Goal: Task Accomplishment & Management: Use online tool/utility

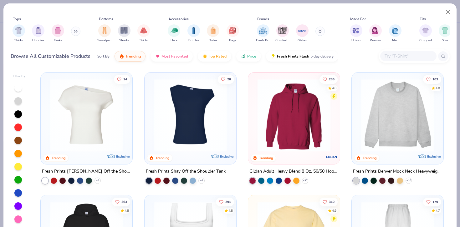
scroll to position [21, 0]
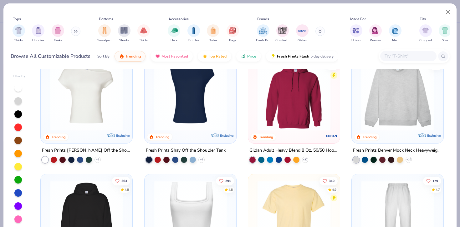
click at [401, 116] on img at bounding box center [397, 94] width 79 height 73
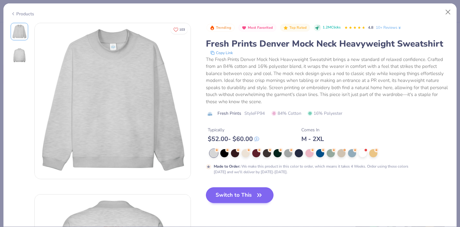
click at [217, 195] on button "Switch to This" at bounding box center [240, 195] width 68 height 16
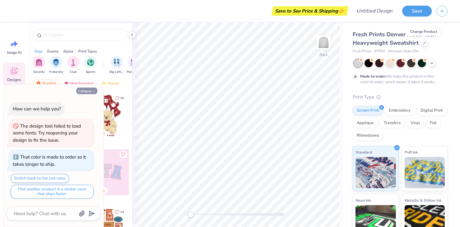
click at [90, 90] on button "Collapse" at bounding box center [86, 91] width 21 height 7
type textarea "x"
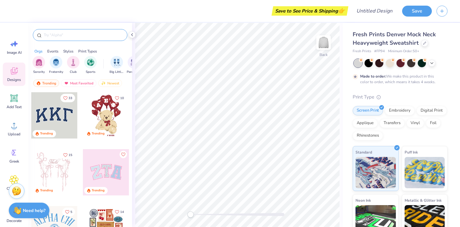
click at [87, 38] on div at bounding box center [80, 35] width 94 height 12
click at [76, 34] on input "text" at bounding box center [83, 35] width 80 height 6
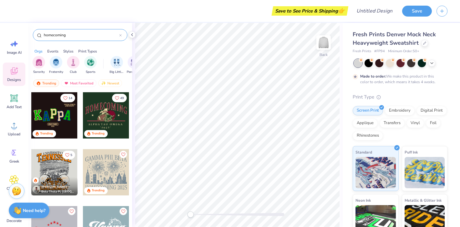
type input "homecoming"
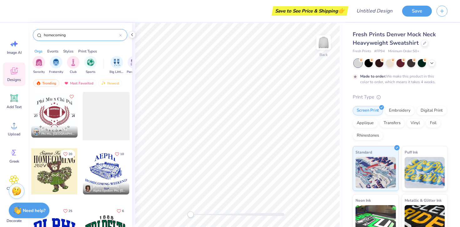
scroll to position [2568, 0]
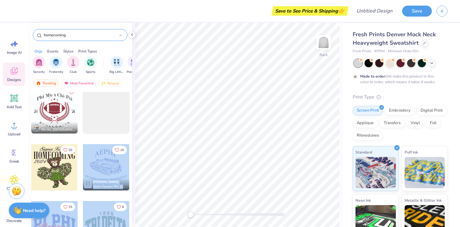
click at [205, 131] on div "Save to See Price & Shipping 👉 Design Title Save Image AI Designs Add Text Uplo…" at bounding box center [230, 113] width 460 height 227
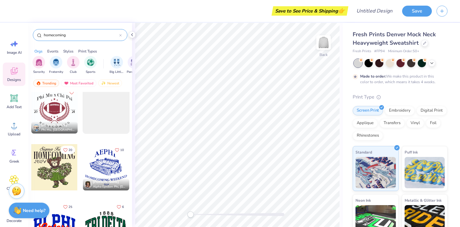
click at [115, 172] on div at bounding box center [106, 167] width 46 height 46
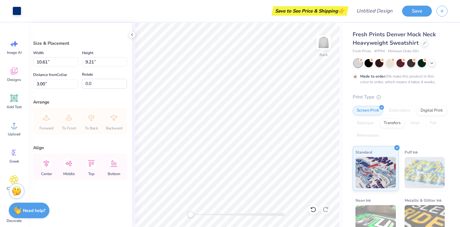
type input "13.14"
type input "11.41"
click at [390, 63] on div at bounding box center [390, 63] width 8 height 8
type input "0.85"
click at [431, 60] on icon at bounding box center [431, 62] width 5 height 5
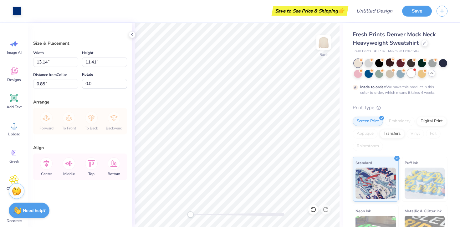
click at [409, 75] on div at bounding box center [411, 73] width 8 height 8
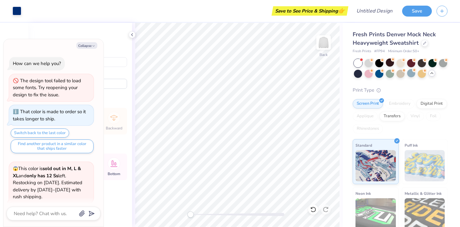
scroll to position [79, 0]
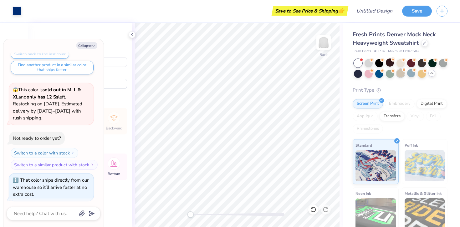
click at [399, 76] on div at bounding box center [400, 73] width 8 height 8
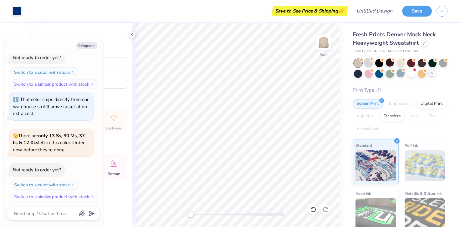
click at [366, 64] on div at bounding box center [369, 63] width 8 height 8
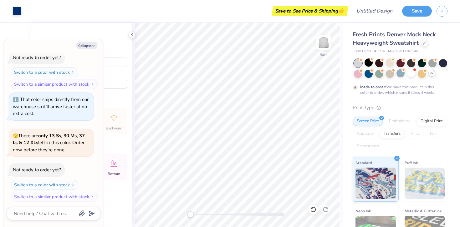
scroll to position [211, 0]
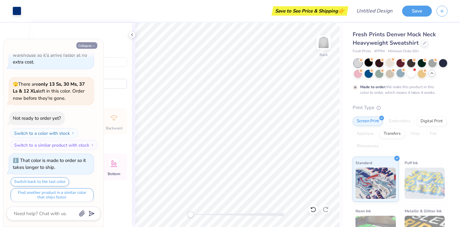
click at [90, 44] on button "Collapse" at bounding box center [86, 45] width 21 height 7
type textarea "x"
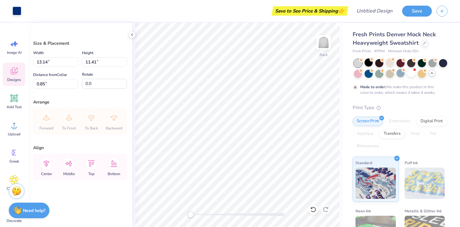
click at [12, 75] on icon at bounding box center [13, 70] width 9 height 9
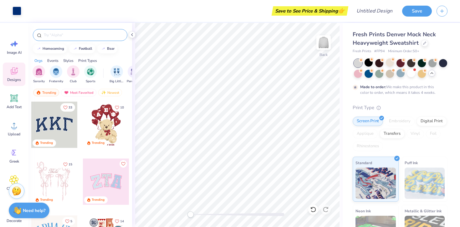
click at [84, 32] on input "text" at bounding box center [83, 35] width 80 height 6
click at [56, 50] on button "homecoming" at bounding box center [50, 48] width 34 height 9
type input "homecoming"
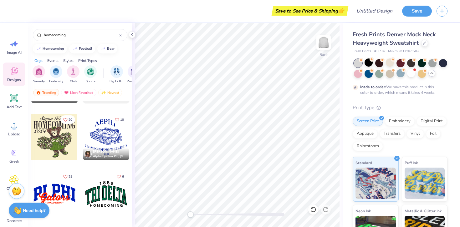
scroll to position [2595, 0]
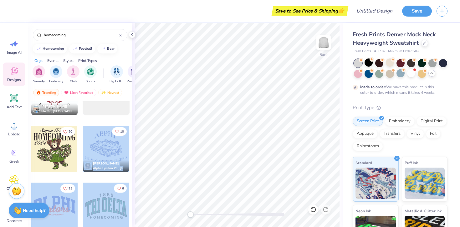
click at [208, 108] on div "Save to See Price & Shipping 👉 Design Title Save Image AI Designs Add Text Uplo…" at bounding box center [230, 113] width 460 height 227
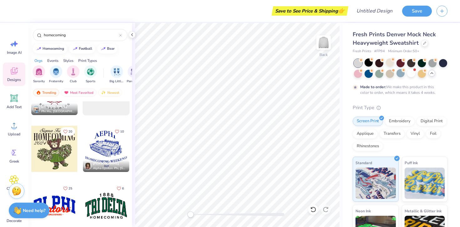
click at [106, 154] on div at bounding box center [106, 149] width 46 height 46
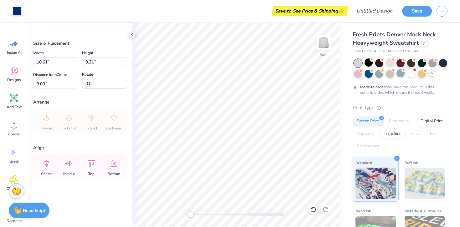
type input "12.70"
type input "11.02"
type input "1.18"
type input "14.34"
type input "12.45"
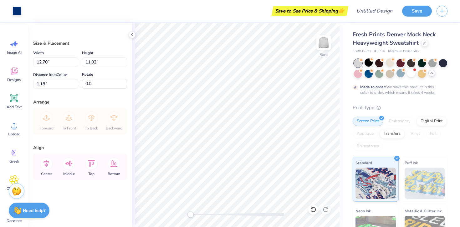
type input "0.94"
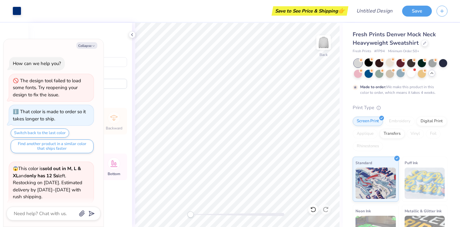
scroll to position [247, 0]
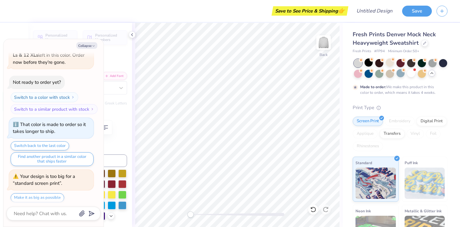
type textarea "x"
type textarea "H"
type textarea "x"
type textarea "Ho"
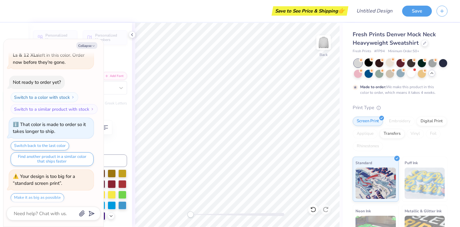
type textarea "x"
type textarea "H"
type textarea "x"
type textarea "Ho"
type textarea "x"
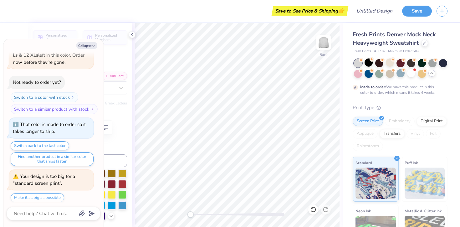
type textarea "H"
type textarea "x"
type textarea "HO"
type textarea "x"
type textarea "HOM"
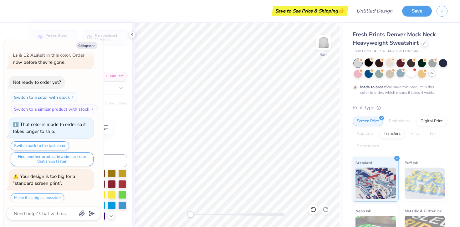
type textarea "x"
type textarea "HOME"
type textarea "x"
type textarea "HOMEC"
type textarea "x"
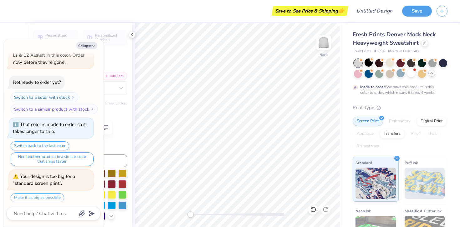
type textarea "HOMECO"
type textarea "x"
type textarea "HOMECOM"
type textarea "x"
type textarea "HOMECOMI"
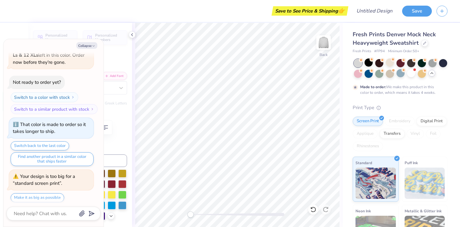
type textarea "x"
type textarea "HOMECOMIN"
type textarea "x"
type textarea "HOMECOMING"
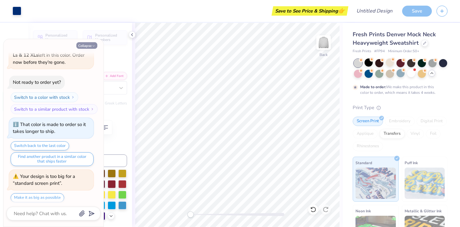
click at [89, 44] on button "Collapse" at bounding box center [86, 45] width 21 height 7
type textarea "x"
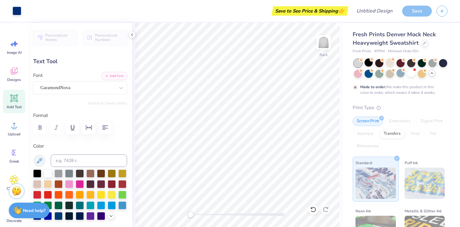
type input "16.26"
type input "4.20"
type input "0.53"
click at [92, 217] on div at bounding box center [90, 216] width 8 height 8
type input "14.34"
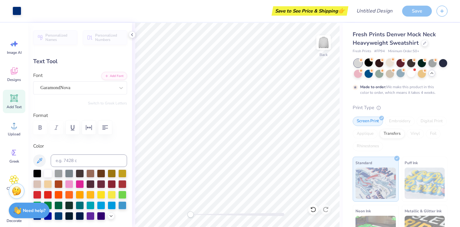
type input "2.25"
type input "9.70"
type input "1.72"
type input "0.75"
type input "12.64"
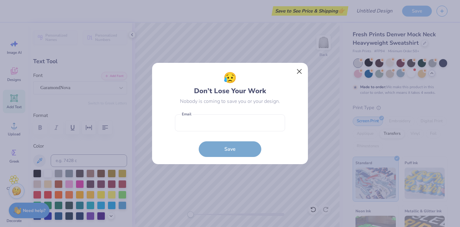
click at [299, 69] on button "Close" at bounding box center [299, 72] width 12 height 12
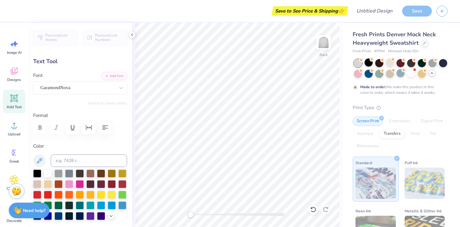
type input "16.26"
type input "4.20"
type input "0.53"
type input "1.72"
type input "0.75"
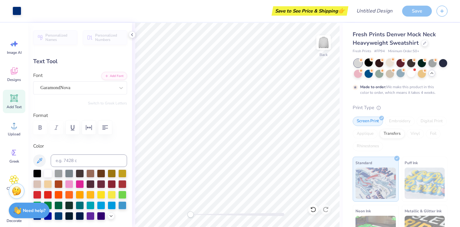
type input "2.63"
type textarea "2025"
click at [94, 215] on div at bounding box center [90, 216] width 8 height 8
type input "14.34"
type input "2.25"
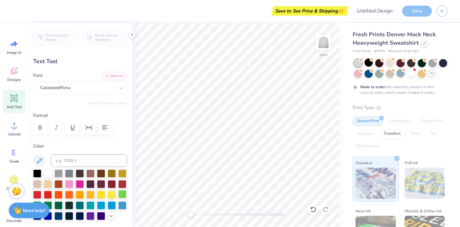
type input "9.70"
type textarea "WEEKEND"
type textarea "DEE GEE X FIJI"
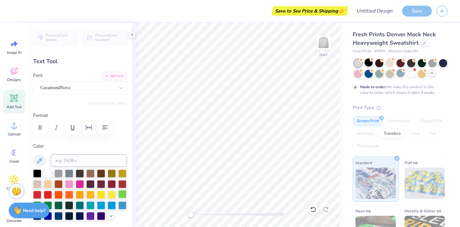
scroll to position [0, 1]
click at [90, 214] on div at bounding box center [90, 216] width 8 height 8
type input "7.88"
type input "1.60"
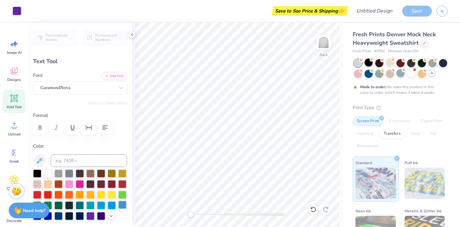
type input "10.02"
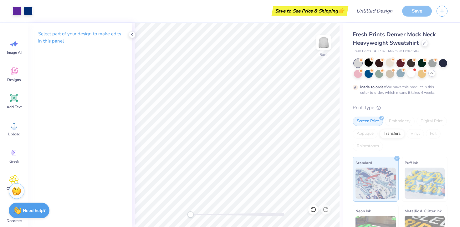
click at [414, 12] on div "Save" at bounding box center [417, 11] width 30 height 11
click at [414, 13] on div "Save" at bounding box center [417, 11] width 30 height 11
click at [417, 13] on div "Save" at bounding box center [417, 11] width 30 height 11
click at [98, 34] on p "Select part of your design to make edits in this panel" at bounding box center [80, 37] width 84 height 14
drag, startPoint x: 73, startPoint y: 43, endPoint x: 41, endPoint y: 28, distance: 35.0
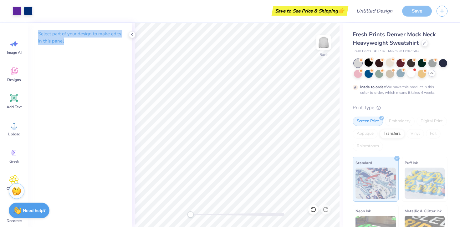
click at [40, 29] on div "Select part of your design to make edits in this panel" at bounding box center [80, 40] width 104 height 34
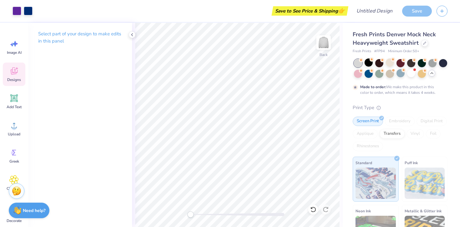
click at [15, 75] on icon at bounding box center [13, 70] width 9 height 9
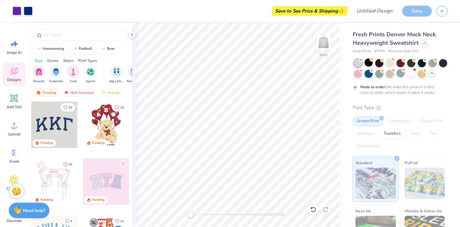
scroll to position [0, 0]
click at [369, 10] on input "Design Title" at bounding box center [382, 11] width 31 height 13
type input "homecoming 1"
click at [419, 11] on div "Save" at bounding box center [417, 11] width 30 height 11
click at [390, 12] on input "homecoming 1" at bounding box center [382, 11] width 31 height 13
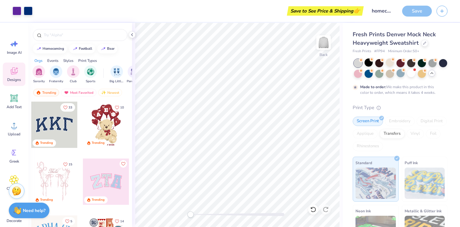
click at [414, 9] on div "Save" at bounding box center [417, 11] width 30 height 11
click at [384, 10] on input "homecoming 1" at bounding box center [382, 11] width 31 height 13
click at [390, 12] on input "homecoming 1" at bounding box center [382, 11] width 31 height 13
click at [414, 6] on div "Save" at bounding box center [417, 11] width 30 height 11
click at [415, 12] on div "Save" at bounding box center [417, 11] width 30 height 11
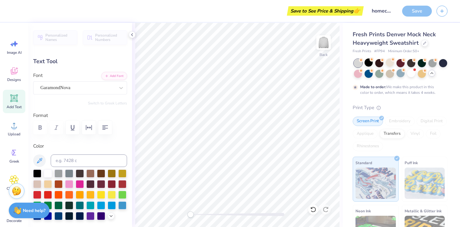
type input "16.26"
type input "4.20"
type input "0.50"
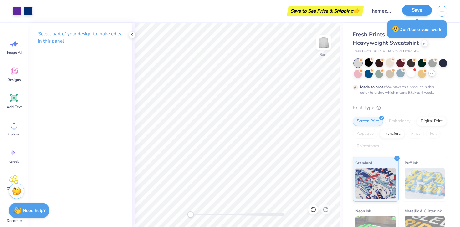
click at [407, 7] on button "Save" at bounding box center [417, 10] width 30 height 11
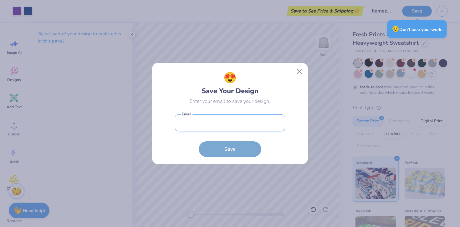
click at [255, 118] on input "email" at bounding box center [230, 123] width 110 height 17
type input "devout_twitchy_2d@icloud.com"
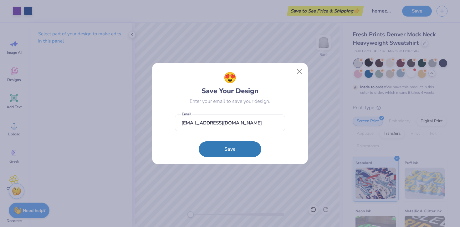
click at [233, 139] on form "devout_twitchy_2d@icloud.com Email Save" at bounding box center [230, 134] width 110 height 46
click at [234, 150] on button "Save" at bounding box center [230, 148] width 63 height 16
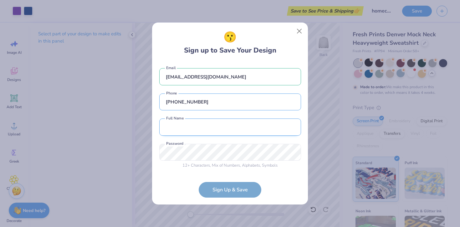
type input "(865) 850-3488"
click at [227, 147] on div "devout_twitchy_2d@icloud.com Email (865) 850-3488 Phone emma Both first and las…" at bounding box center [230, 117] width 142 height 110
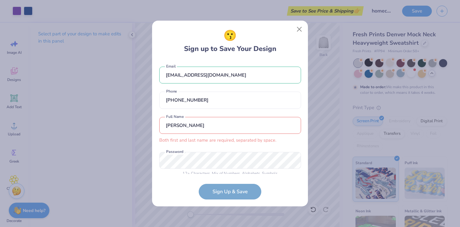
click at [214, 127] on input "emma" at bounding box center [230, 125] width 142 height 17
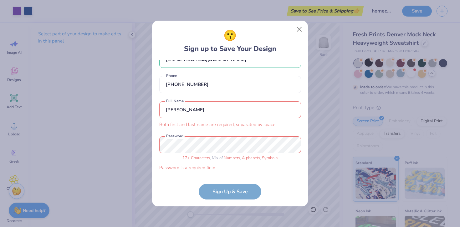
scroll to position [6, 0]
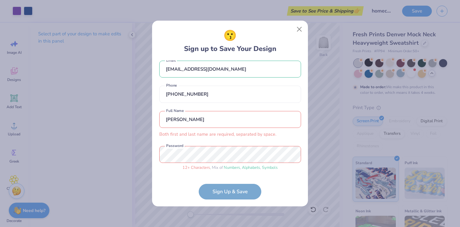
click at [221, 196] on form "devout_twitchy_2d@icloud.com Email (865) 850-3488 Phone emma rysewyk Both first…" at bounding box center [230, 129] width 142 height 139
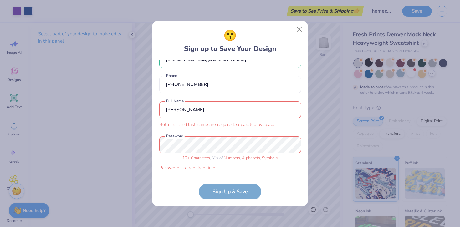
click at [201, 113] on input "emma rysewyk" at bounding box center [230, 109] width 142 height 17
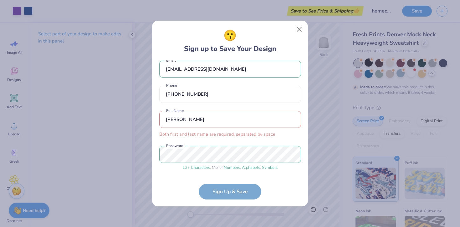
click at [212, 191] on form "devout_twitchy_2d@icloud.com Email (865) 850-3488 Phone emma rysewyk Both first…" at bounding box center [230, 129] width 142 height 139
click at [217, 120] on input "emma rysewyk" at bounding box center [230, 119] width 142 height 17
type input "e"
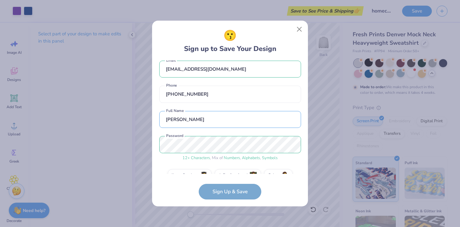
type input "Emma Rysewyk"
click at [227, 135] on div "devout_twitchy_2d@icloud.com Email (865) 850-3488 Phone Emma Rysewyk Full Name …" at bounding box center [230, 117] width 142 height 114
click at [151, 145] on div "😗 Sign up to Save Your Design devout_twitchy_2d@icloud.com Email (865) 850-3488…" at bounding box center [230, 113] width 460 height 227
click at [230, 192] on form "devout_twitchy_2d@icloud.com Email (865) 850-3488 Phone Emma Rysewyk Full Name …" at bounding box center [230, 129] width 142 height 139
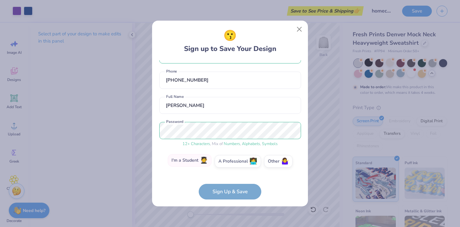
click at [201, 164] on span "🧑‍🎓" at bounding box center [204, 160] width 8 height 7
click at [228, 181] on input "I'm a Student 🧑‍🎓" at bounding box center [230, 183] width 4 height 4
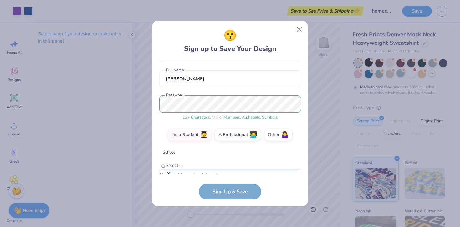
click at [219, 160] on div at bounding box center [231, 157] width 131 height 8
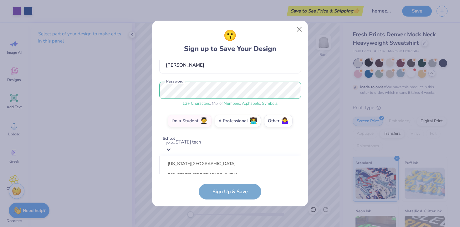
scroll to position [139, 0]
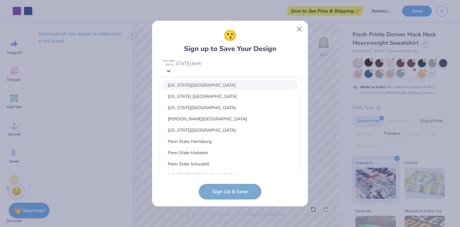
click at [224, 87] on div "Tennessee Technological University" at bounding box center [230, 85] width 136 height 10
type input "tennessee tech"
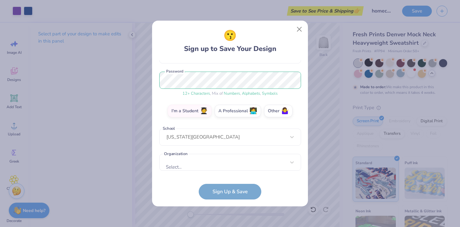
scroll to position [70, 0]
click at [225, 168] on div "Select..." at bounding box center [230, 162] width 142 height 17
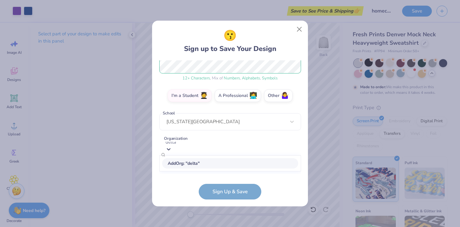
scroll to position [164, 0]
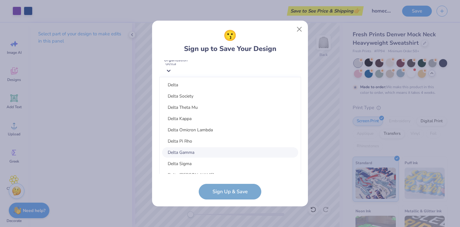
click at [191, 154] on div "Delta Gamma" at bounding box center [230, 152] width 136 height 10
type input "delta"
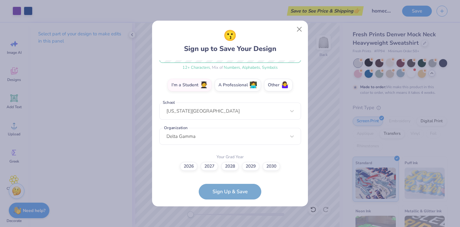
scroll to position [96, 0]
click at [236, 165] on label "2028" at bounding box center [230, 165] width 18 height 9
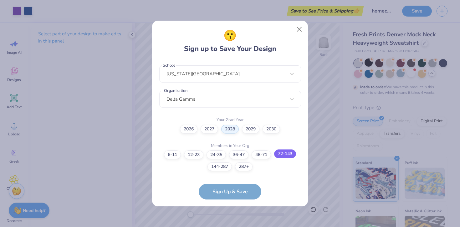
click at [283, 156] on label "72-143" at bounding box center [285, 154] width 22 height 9
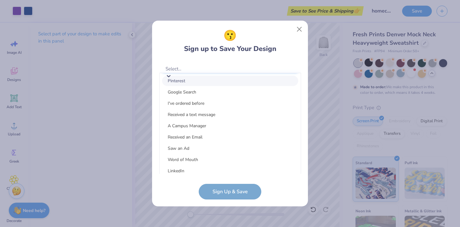
scroll to position [253, 0]
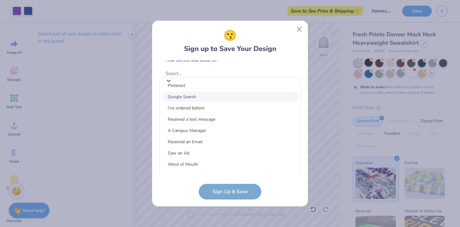
click at [214, 96] on div "Google Search" at bounding box center [230, 97] width 136 height 10
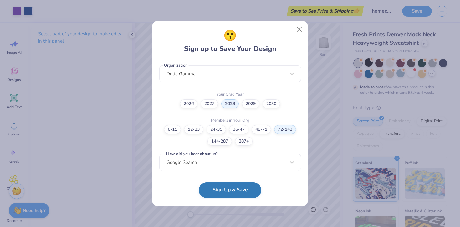
click at [220, 194] on button "Sign Up & Save" at bounding box center [230, 190] width 63 height 16
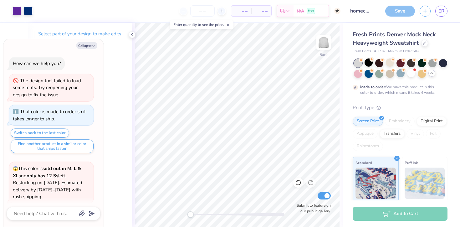
scroll to position [283, 0]
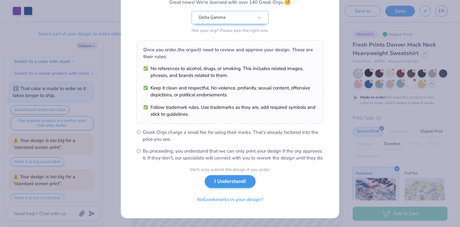
scroll to position [66, 0]
click at [225, 182] on button "I Understand!" at bounding box center [230, 181] width 51 height 13
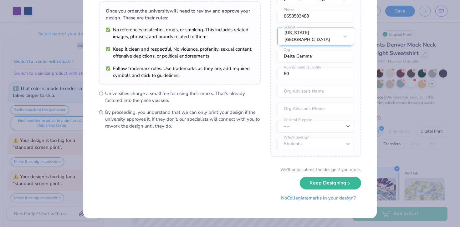
scroll to position [45, 0]
click at [337, 184] on button "Keep Designing" at bounding box center [330, 182] width 61 height 13
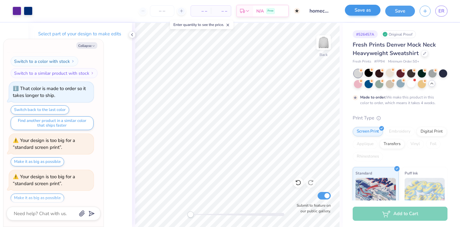
click at [370, 11] on button "Save as" at bounding box center [363, 10] width 36 height 11
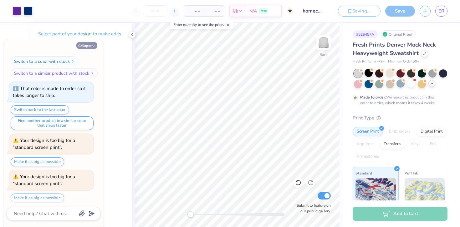
click at [82, 46] on button "Collapse" at bounding box center [86, 45] width 21 height 7
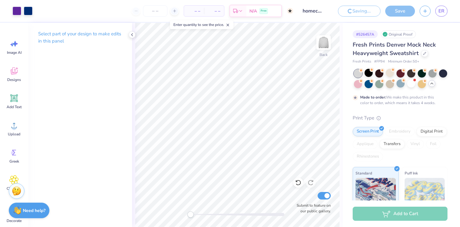
type textarea "x"
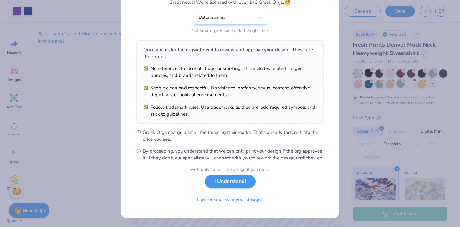
scroll to position [66, 0]
click at [239, 184] on button "I Understand!" at bounding box center [230, 181] width 51 height 13
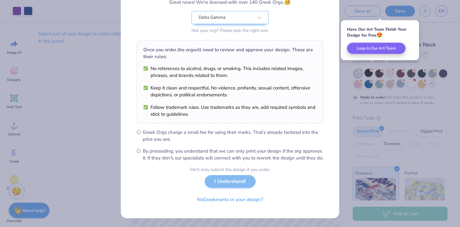
scroll to position [0, 0]
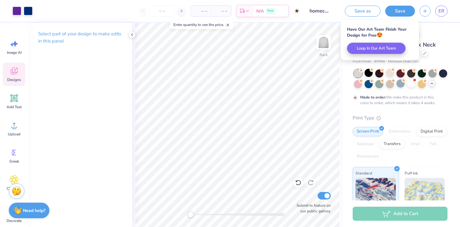
click at [15, 76] on div "Designs" at bounding box center [14, 74] width 23 height 23
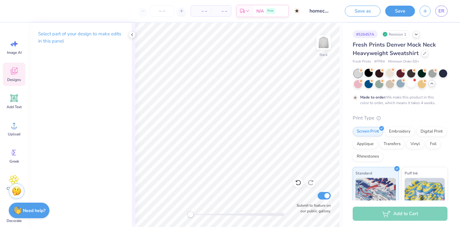
click at [14, 78] on span "Designs" at bounding box center [14, 79] width 14 height 5
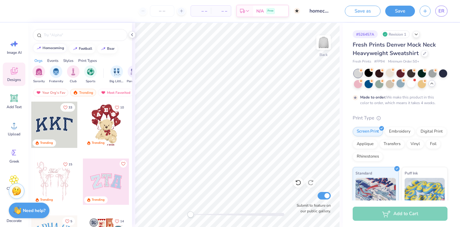
click at [54, 48] on div "homecoming" at bounding box center [54, 47] width 22 height 3
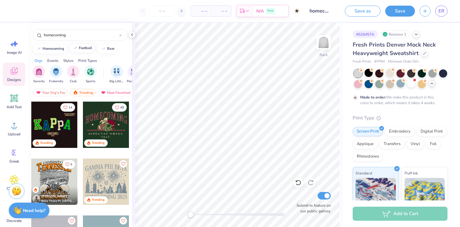
click at [89, 48] on div "football" at bounding box center [85, 47] width 13 height 3
type input "football"
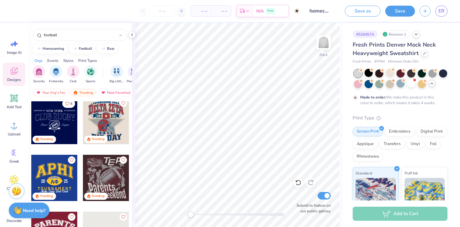
scroll to position [175, 0]
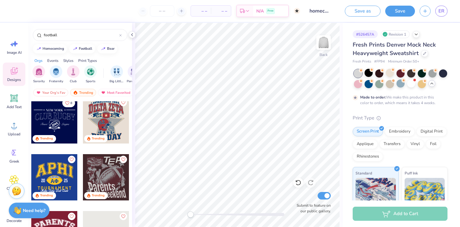
click at [103, 116] on div at bounding box center [106, 120] width 46 height 46
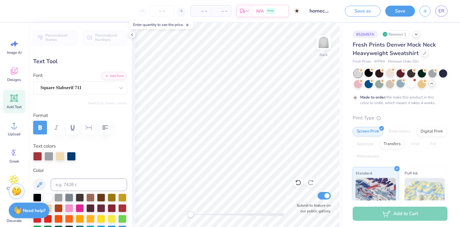
scroll to position [0, 0]
type textarea "E"
type textarea "Elta Gamma"
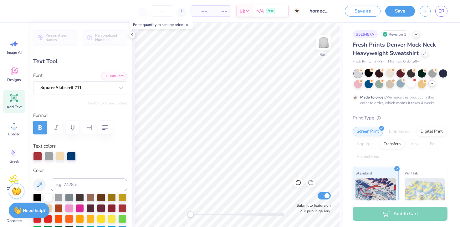
type textarea "E"
type textarea "ELTA GAMMA"
type input "8.57"
type input "1.12"
type input "1.98"
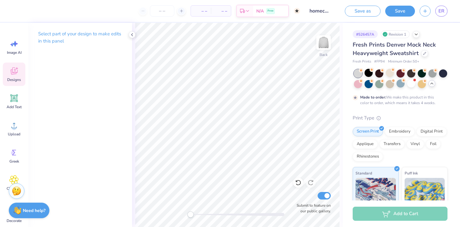
click at [19, 76] on div "Designs" at bounding box center [14, 74] width 23 height 23
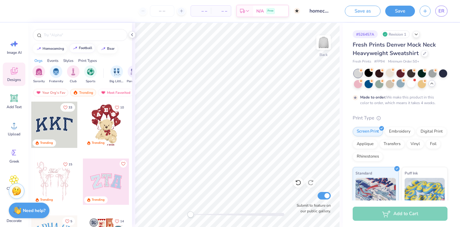
click at [79, 49] on div "football" at bounding box center [85, 47] width 13 height 3
type input "football"
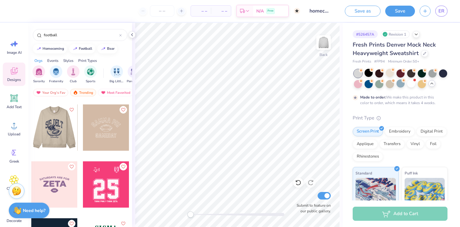
scroll to position [1587, 0]
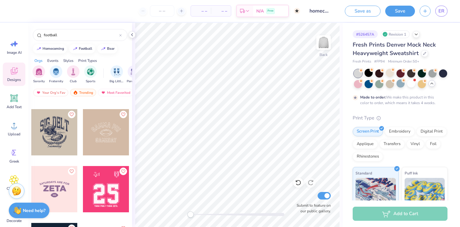
drag, startPoint x: 50, startPoint y: 135, endPoint x: 52, endPoint y: 124, distance: 11.7
click at [52, 124] on div at bounding box center [54, 132] width 46 height 46
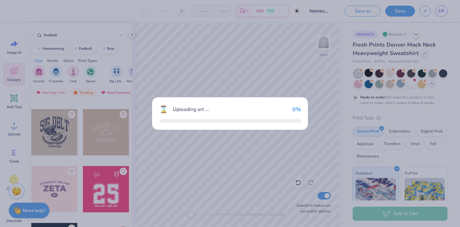
click at [52, 124] on div "⌛ Uploading art ... 0 %" at bounding box center [230, 113] width 460 height 227
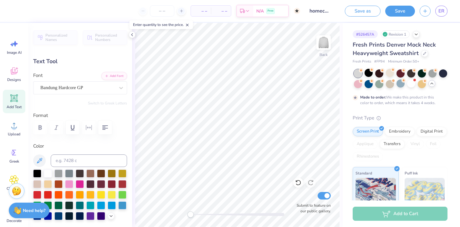
scroll to position [0, 0]
type textarea "IG ELT"
type input "12.01"
click at [134, 38] on div "Back Submit to feature on our public gallery." at bounding box center [237, 125] width 211 height 204
click at [132, 34] on icon at bounding box center [132, 34] width 5 height 5
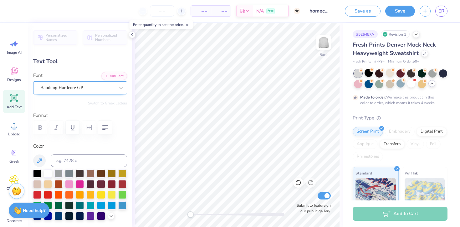
scroll to position [0, 0]
type textarea "I"
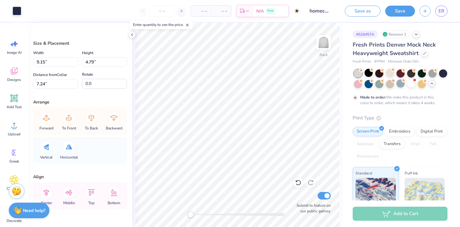
type input "5.22"
type input "4.49"
type input "5.53"
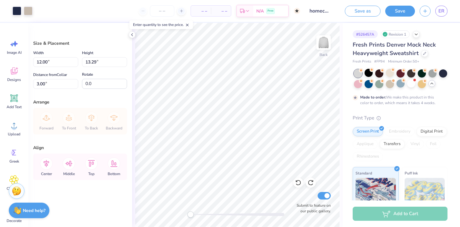
click at [189, 26] on icon at bounding box center [187, 25] width 4 height 4
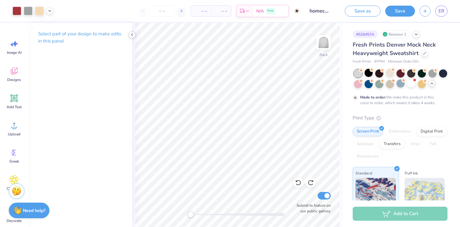
click at [133, 35] on icon at bounding box center [132, 34] width 5 height 5
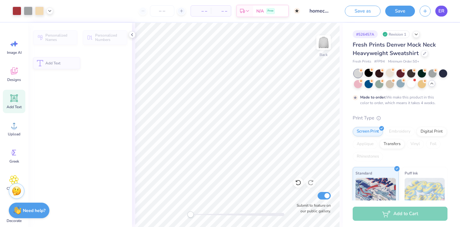
click at [445, 12] on link "ER" at bounding box center [441, 11] width 12 height 11
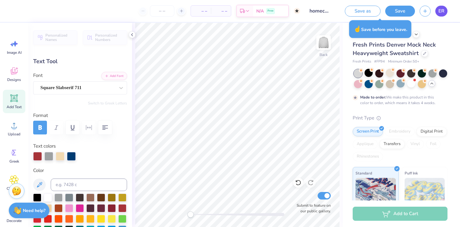
click at [444, 11] on span "ER" at bounding box center [441, 11] width 6 height 7
drag, startPoint x: 444, startPoint y: 11, endPoint x: 438, endPoint y: 10, distance: 5.8
click at [440, 12] on span "ER" at bounding box center [441, 11] width 6 height 7
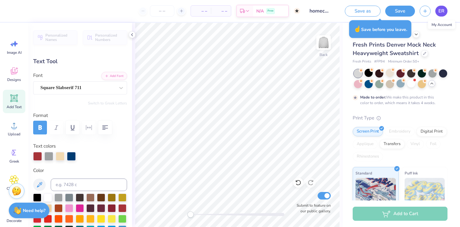
click at [441, 13] on span "ER" at bounding box center [441, 11] width 6 height 7
click at [442, 13] on span "ER" at bounding box center [441, 11] width 6 height 7
click at [438, 10] on span "ER" at bounding box center [441, 11] width 6 height 7
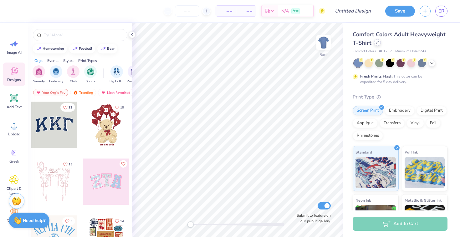
click at [376, 42] on icon at bounding box center [377, 42] width 3 height 3
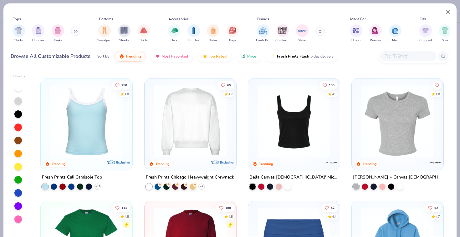
scroll to position [241, 0]
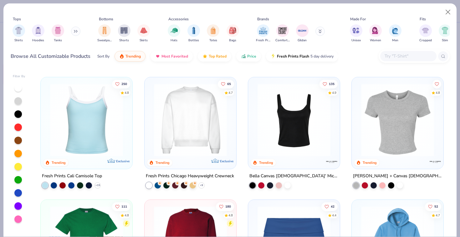
click at [210, 125] on img at bounding box center [190, 119] width 79 height 73
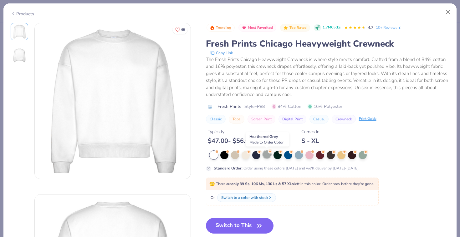
click at [263, 156] on div at bounding box center [267, 155] width 8 height 8
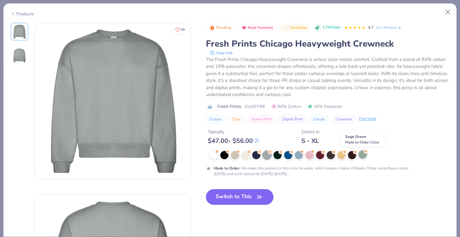
click at [363, 155] on div at bounding box center [363, 155] width 8 height 8
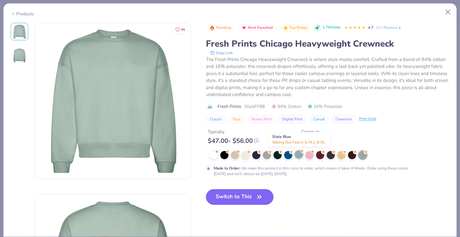
click at [300, 153] on div at bounding box center [299, 155] width 8 height 8
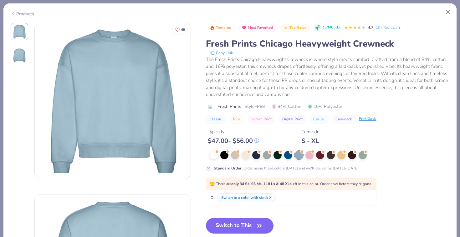
click at [20, 13] on div "Products" at bounding box center [22, 14] width 23 height 7
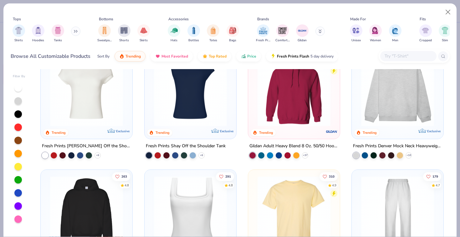
scroll to position [21, 0]
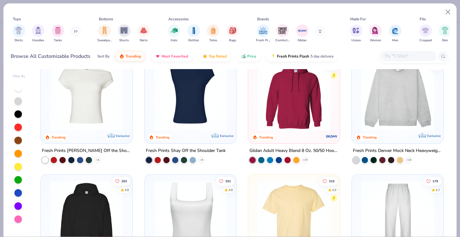
click at [370, 106] on img at bounding box center [397, 94] width 79 height 73
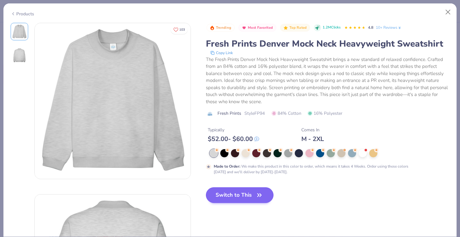
click at [228, 197] on button "Switch to This" at bounding box center [240, 195] width 68 height 16
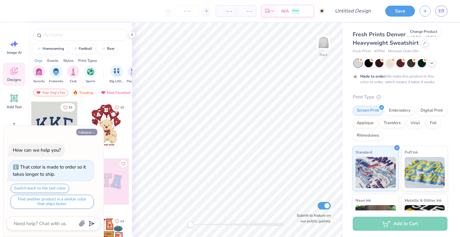
click at [89, 133] on button "Collapse" at bounding box center [86, 132] width 21 height 7
type textarea "x"
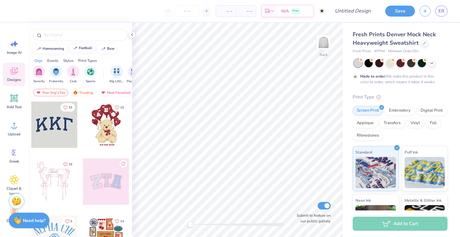
click at [80, 46] on button "football" at bounding box center [82, 47] width 26 height 9
type input "football"
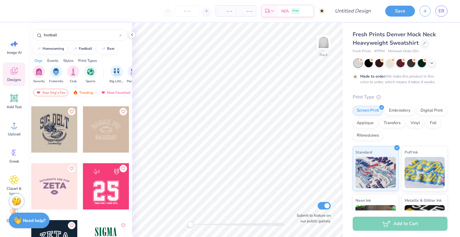
scroll to position [1600, 0]
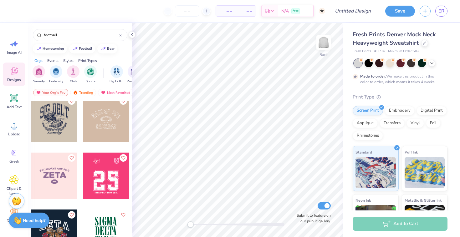
drag, startPoint x: 48, startPoint y: 122, endPoint x: 59, endPoint y: 118, distance: 11.1
click at [59, 118] on div at bounding box center [54, 119] width 46 height 46
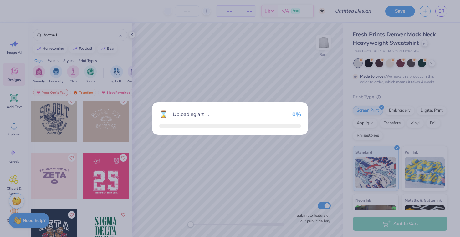
click at [59, 118] on div "⌛ Uploading art ... 0 %" at bounding box center [230, 118] width 460 height 237
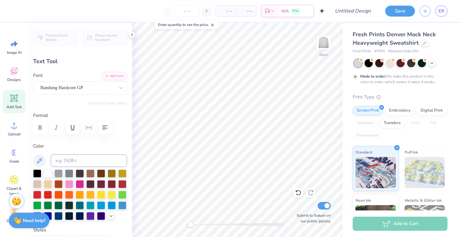
type textarea "S"
type textarea "DEE GEE X FIJI"
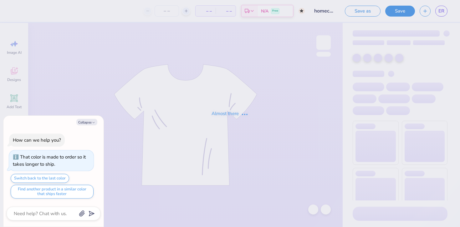
type input "homecoming 1"
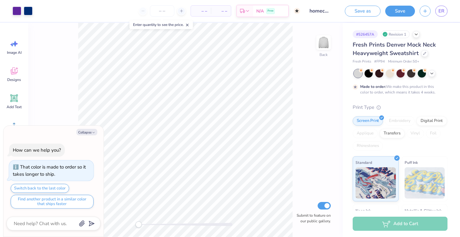
type textarea "x"
click at [440, 13] on span "ER" at bounding box center [441, 11] width 6 height 7
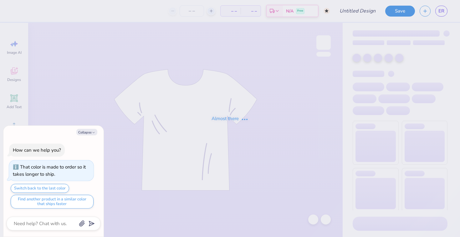
type textarea "x"
type input "homecoming 1"
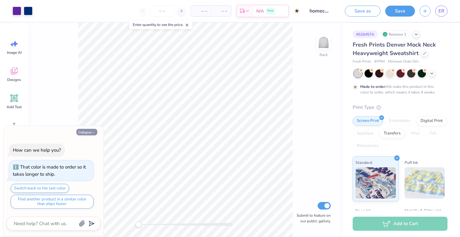
click at [85, 133] on button "Collapse" at bounding box center [86, 132] width 21 height 7
type textarea "x"
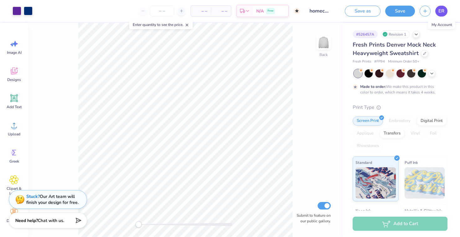
click at [439, 13] on span "ER" at bounding box center [441, 11] width 6 height 7
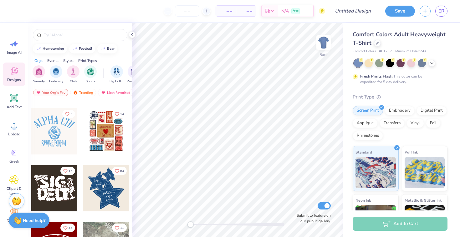
scroll to position [116, 0]
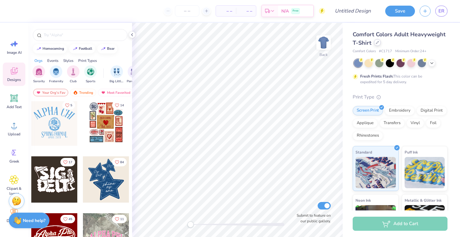
click at [380, 42] on div at bounding box center [377, 42] width 7 height 7
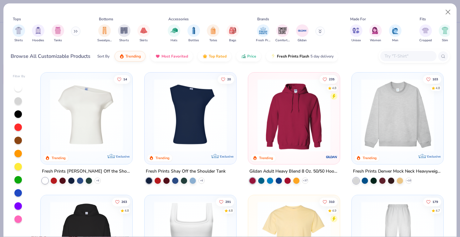
click at [376, 94] on img at bounding box center [397, 115] width 79 height 73
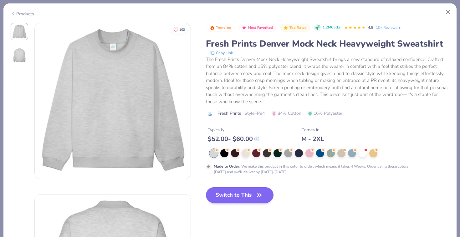
click at [228, 197] on button "Switch to This" at bounding box center [240, 195] width 68 height 16
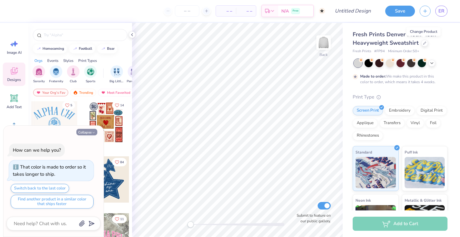
click at [86, 132] on button "Collapse" at bounding box center [86, 132] width 21 height 7
type textarea "x"
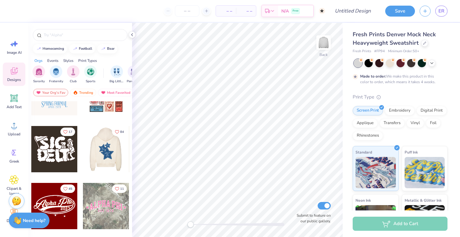
scroll to position [149, 0]
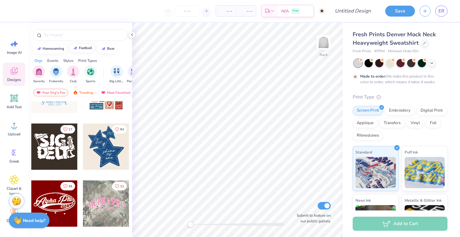
click at [81, 49] on div "football" at bounding box center [85, 47] width 13 height 3
type input "football"
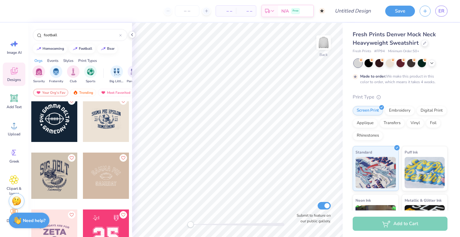
scroll to position [1543, 0]
click at [58, 179] on div at bounding box center [54, 176] width 46 height 46
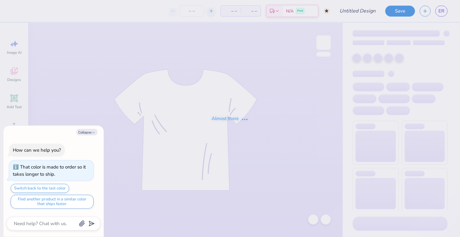
type textarea "x"
type input "homecoming 1"
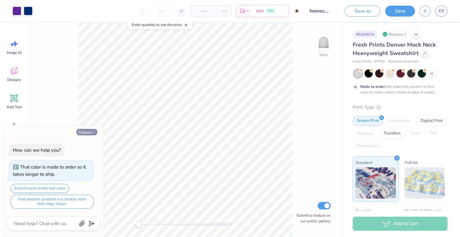
click at [95, 133] on icon "button" at bounding box center [94, 133] width 4 height 4
type textarea "x"
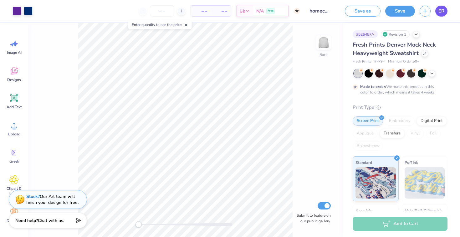
click at [440, 9] on span "ER" at bounding box center [441, 11] width 6 height 7
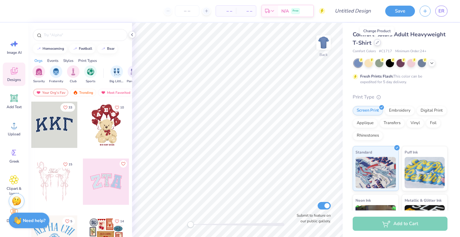
click at [376, 44] on icon at bounding box center [377, 42] width 3 height 3
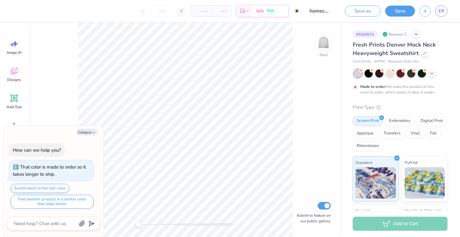
type textarea "x"
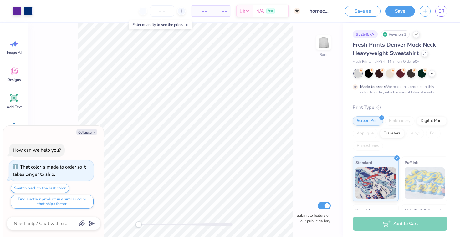
click at [450, 9] on div "Save as Save ER" at bounding box center [400, 11] width 120 height 22
click at [447, 9] on div "Save as Save ER" at bounding box center [400, 11] width 120 height 22
click at [446, 11] on link "ER" at bounding box center [441, 11] width 12 height 11
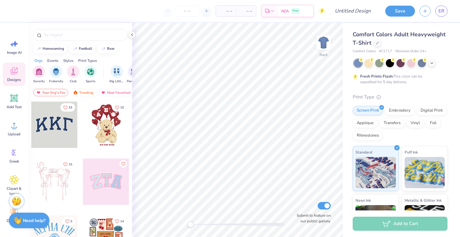
click at [376, 47] on div "Comfort Colors Adult Heavyweight T-Shirt" at bounding box center [400, 38] width 95 height 17
click at [375, 43] on div at bounding box center [377, 42] width 7 height 7
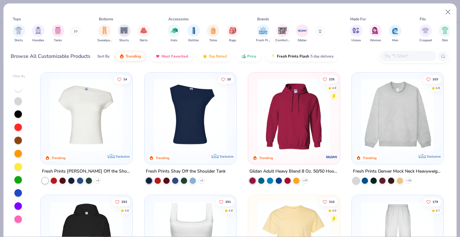
click at [370, 102] on img at bounding box center [397, 115] width 79 height 73
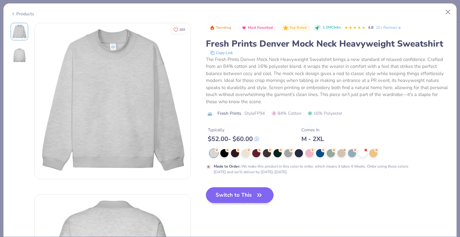
click at [242, 189] on button "Switch to This" at bounding box center [240, 195] width 68 height 16
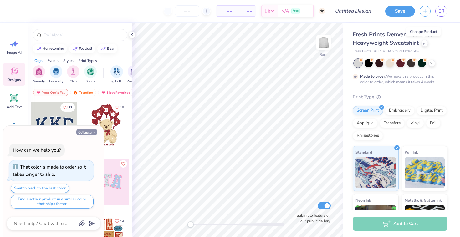
click at [87, 133] on button "Collapse" at bounding box center [86, 132] width 21 height 7
type textarea "x"
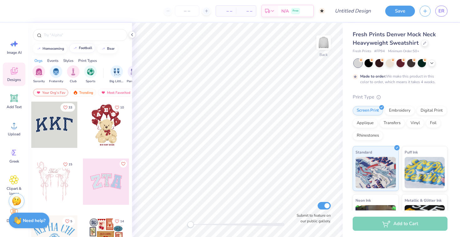
click at [87, 48] on div "football" at bounding box center [85, 47] width 13 height 3
type input "football"
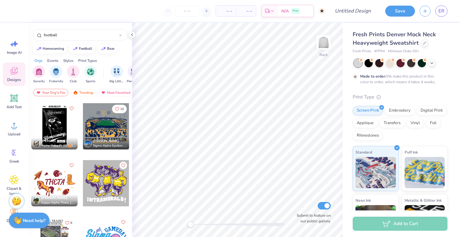
scroll to position [4497, 0]
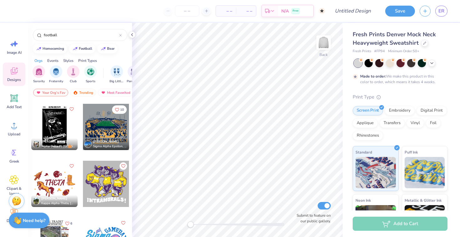
click at [103, 128] on div at bounding box center [106, 127] width 46 height 46
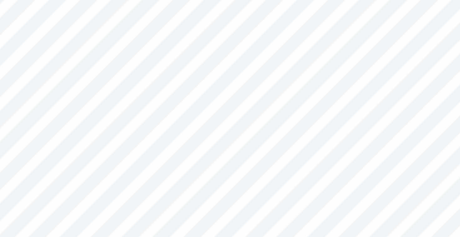
scroll to position [0, 0]
type textarea "DG"
type input "0.0"
type textarea "[GEOGRAPHIC_DATA]"
type input "0.64"
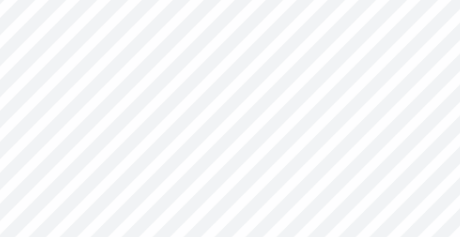
type input "0.67"
type input "5.27"
type textarea "d"
type input "0.61"
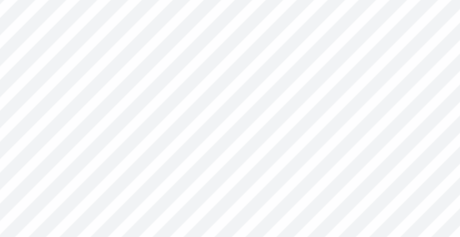
type input "1.04"
type input "5.64"
type input "-32.2"
type input "5.64"
type input "0.0"
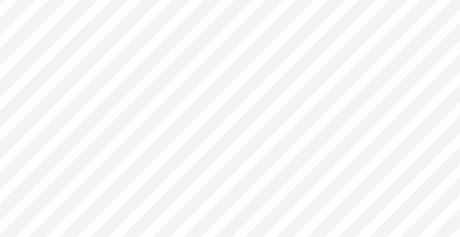
type textarea "d"
type textarea "g"
type input "0.99"
type input "1.04"
type input "5.64"
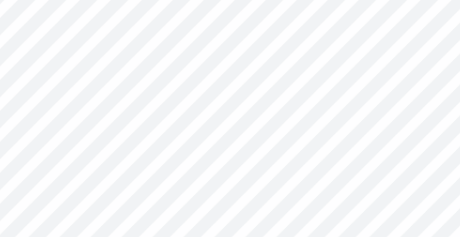
type input "-32.2"
type textarea "d"
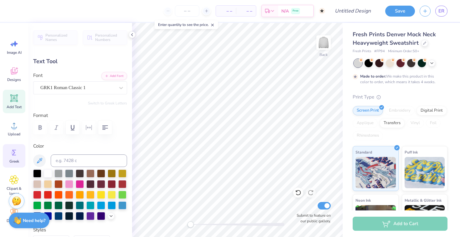
click at [15, 160] on span "Greek" at bounding box center [14, 161] width 10 height 5
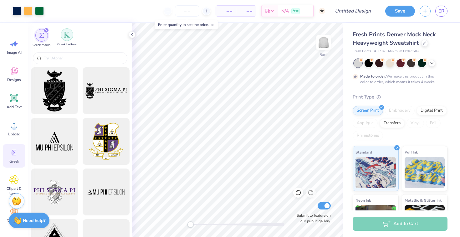
click at [69, 37] on img "filter for Greek Letters" at bounding box center [67, 35] width 6 height 6
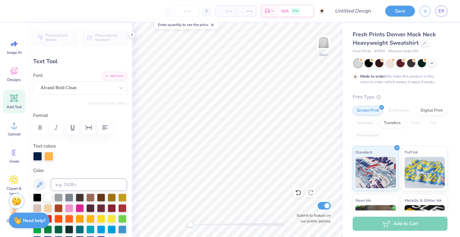
scroll to position [0, 0]
type textarea "A"
type textarea "HOMECOMING 2025"
type input "7.04"
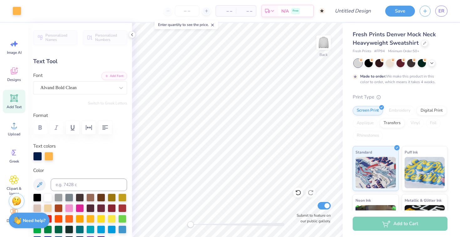
type input "0.58"
type input "10.62"
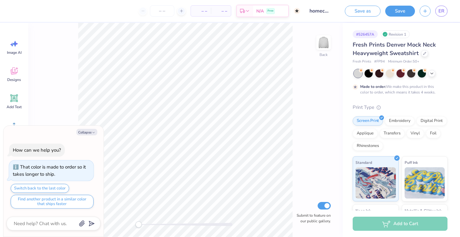
type textarea "x"
